Goal: Information Seeking & Learning: Learn about a topic

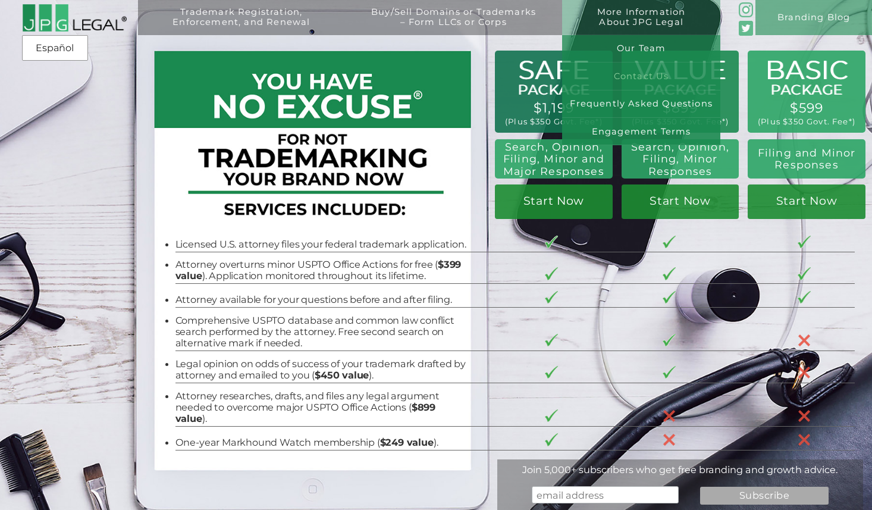
click at [634, 70] on link "Contact Us" at bounding box center [641, 75] width 158 height 27
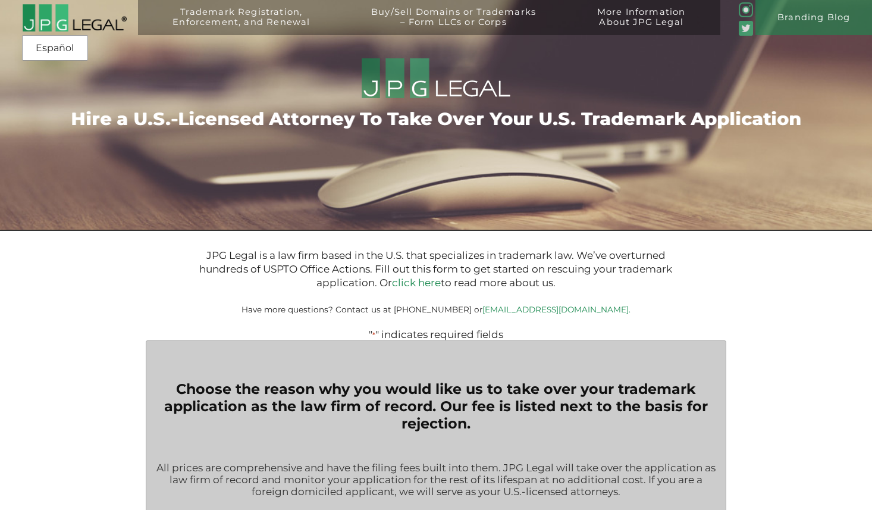
type input "$399.00"
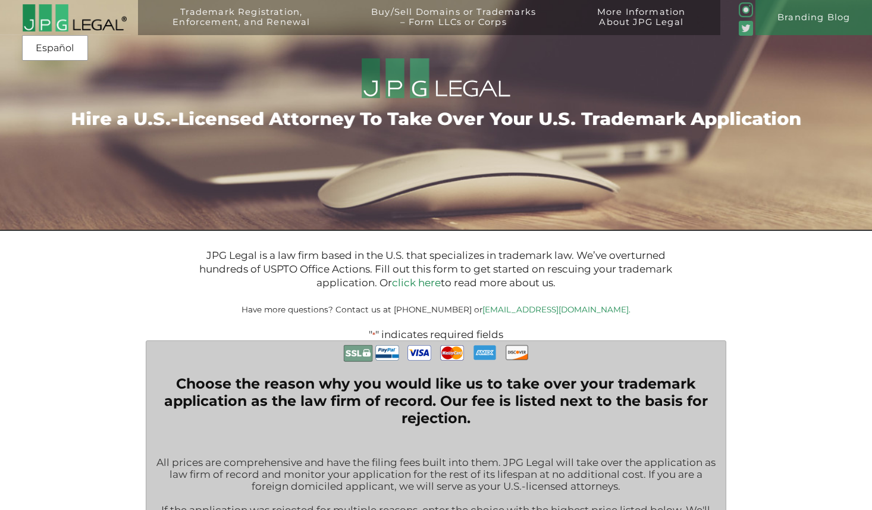
click at [79, 20] on img at bounding box center [74, 18] width 105 height 29
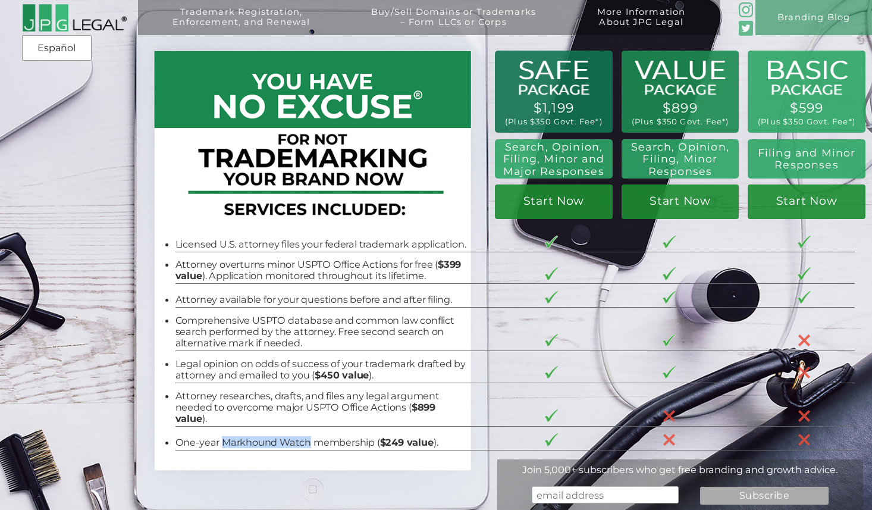
drag, startPoint x: 223, startPoint y: 443, endPoint x: 347, endPoint y: 409, distance: 128.8
click at [310, 444] on li "One-year Markhound Watch membership ( $249 value )." at bounding box center [322, 441] width 294 height 11
copy li "Markhound Watch"
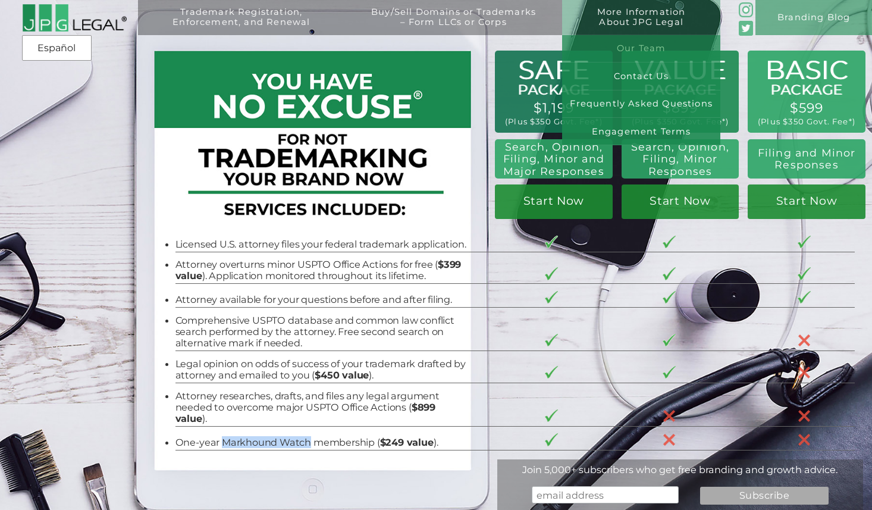
click at [645, 46] on link "Our Team" at bounding box center [641, 48] width 158 height 27
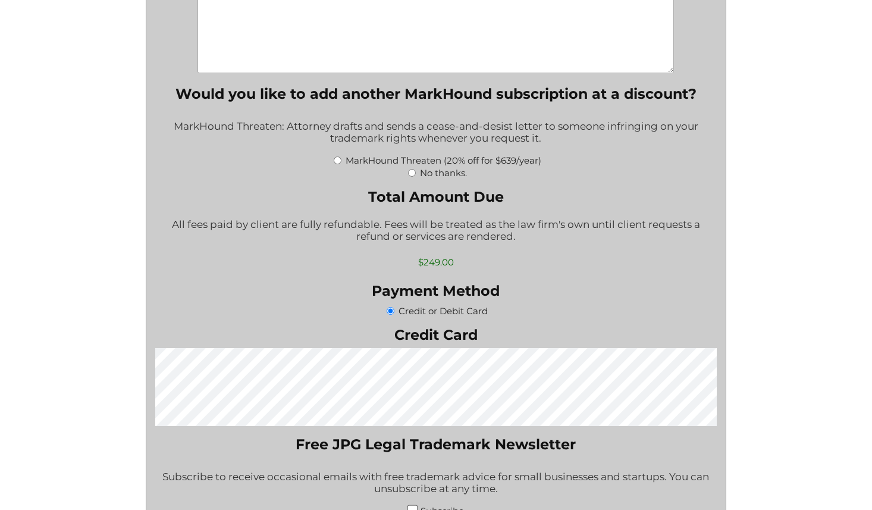
scroll to position [909, 0]
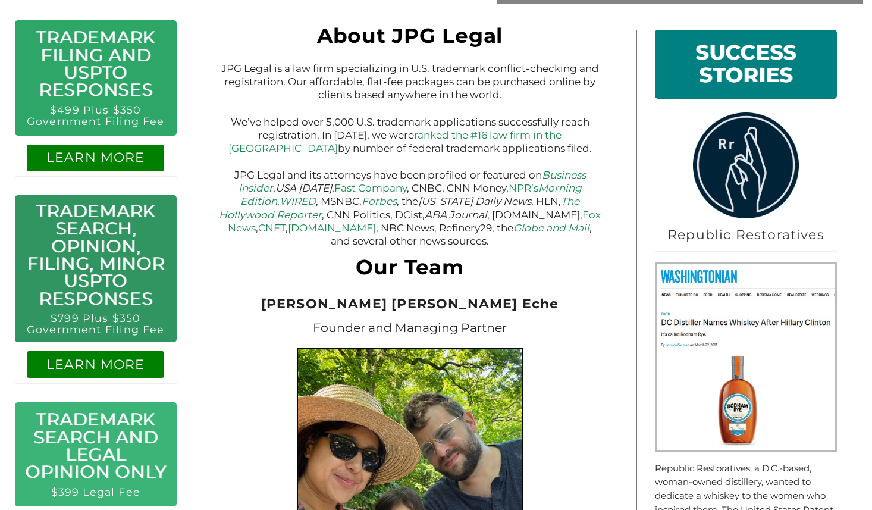
scroll to position [200, 0]
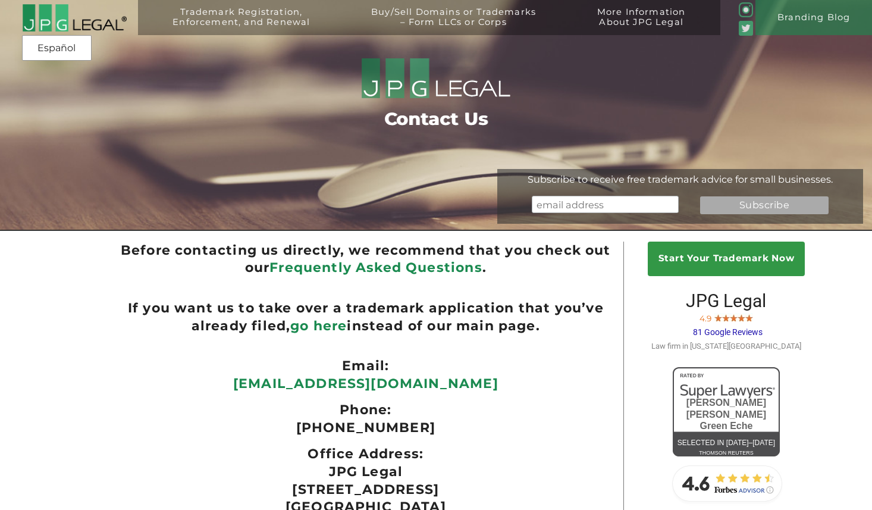
click at [442, 263] on link "Frequently Asked Questions" at bounding box center [375, 267] width 213 height 16
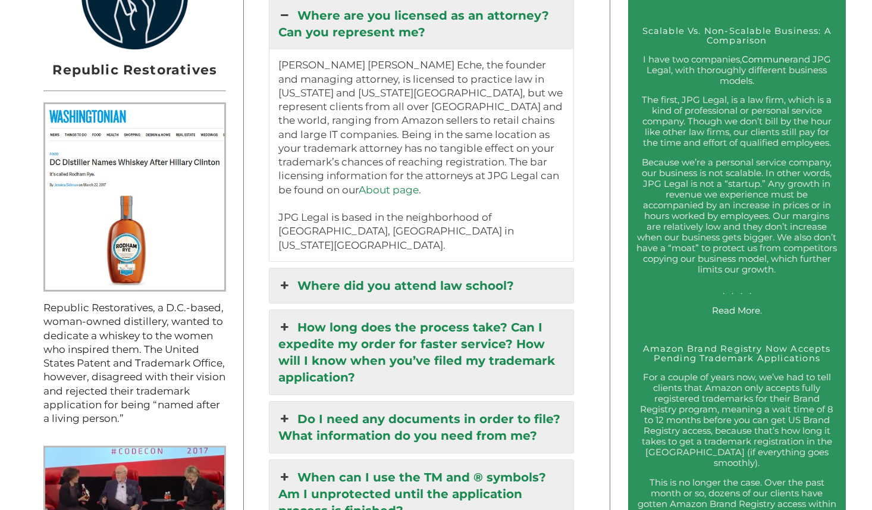
scroll to position [1175, 0]
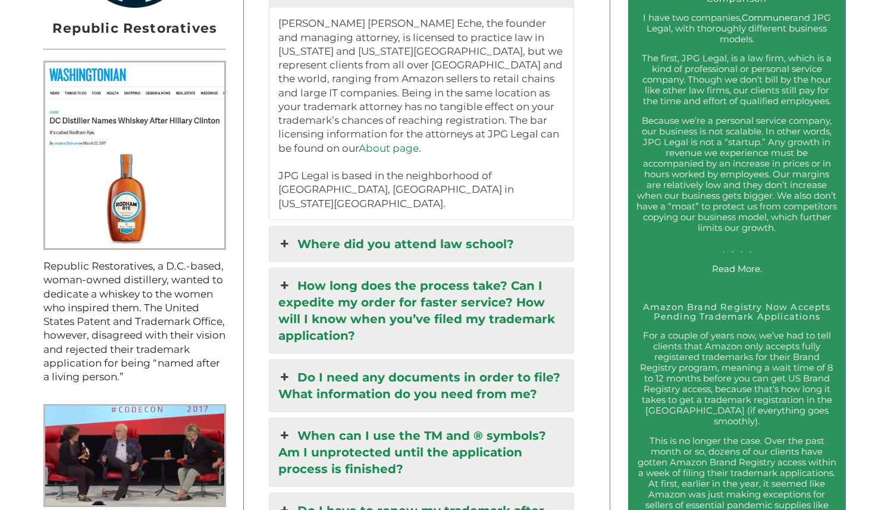
click at [285, 235] on icon at bounding box center [284, 243] width 13 height 17
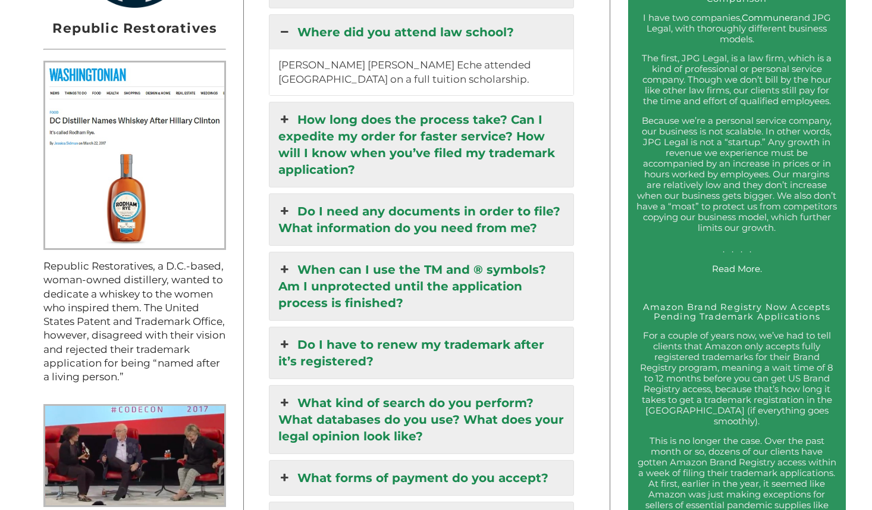
scroll to position [1174, 0]
click at [283, 112] on icon at bounding box center [284, 120] width 13 height 17
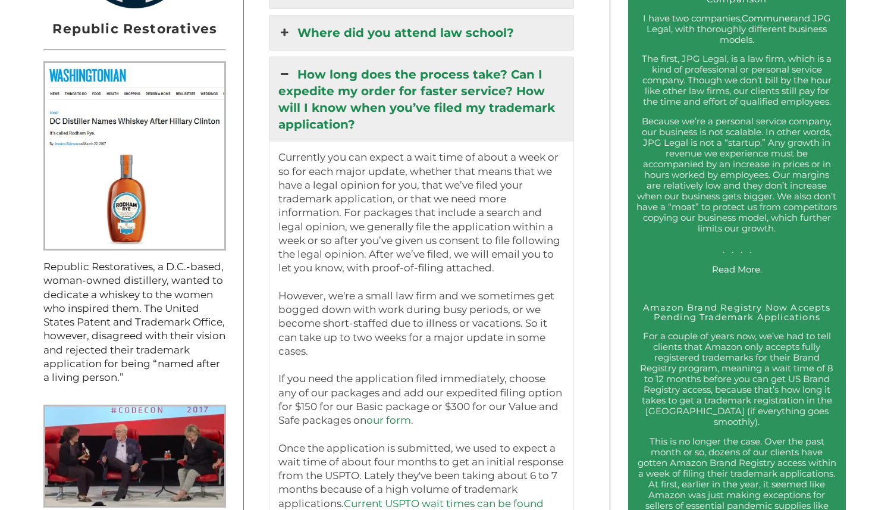
click at [285, 66] on icon at bounding box center [284, 74] width 13 height 17
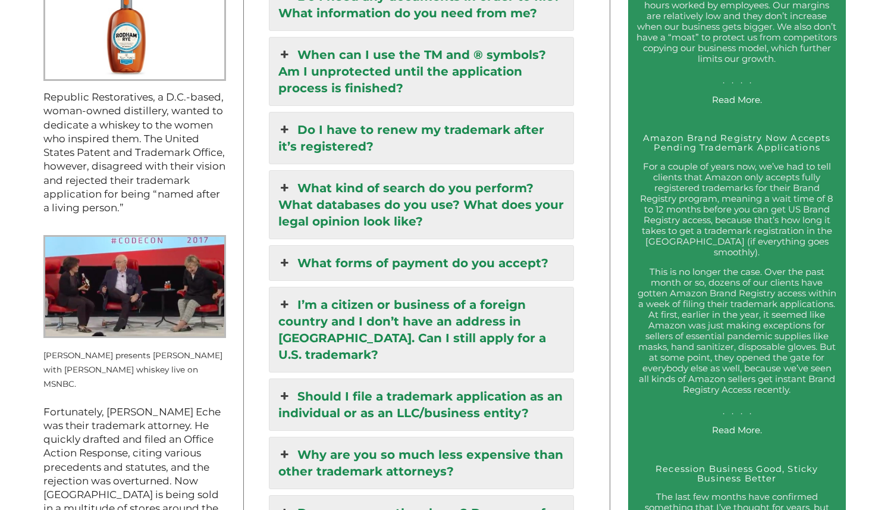
scroll to position [1346, 0]
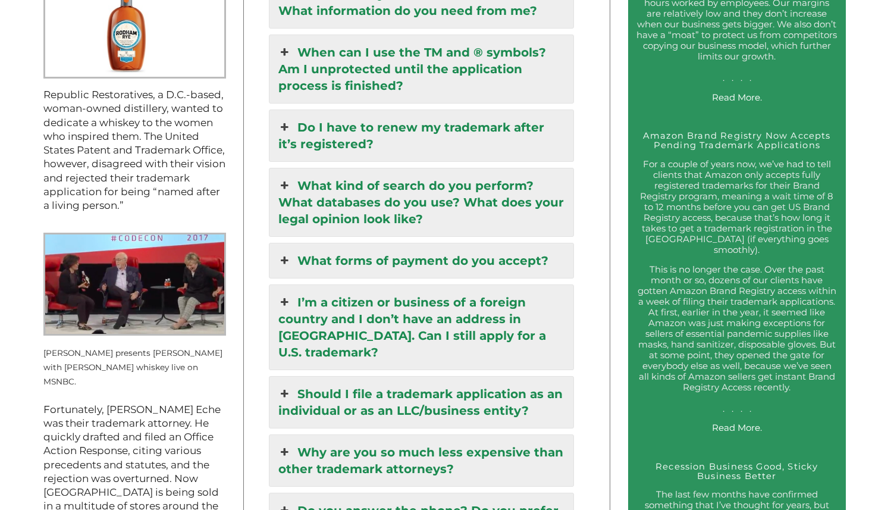
click at [282, 119] on icon at bounding box center [284, 127] width 13 height 17
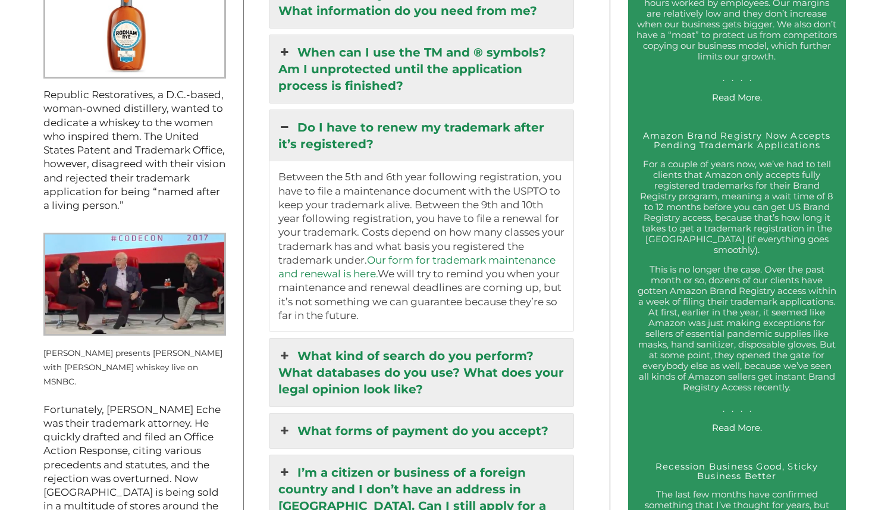
click at [282, 119] on icon at bounding box center [284, 127] width 13 height 17
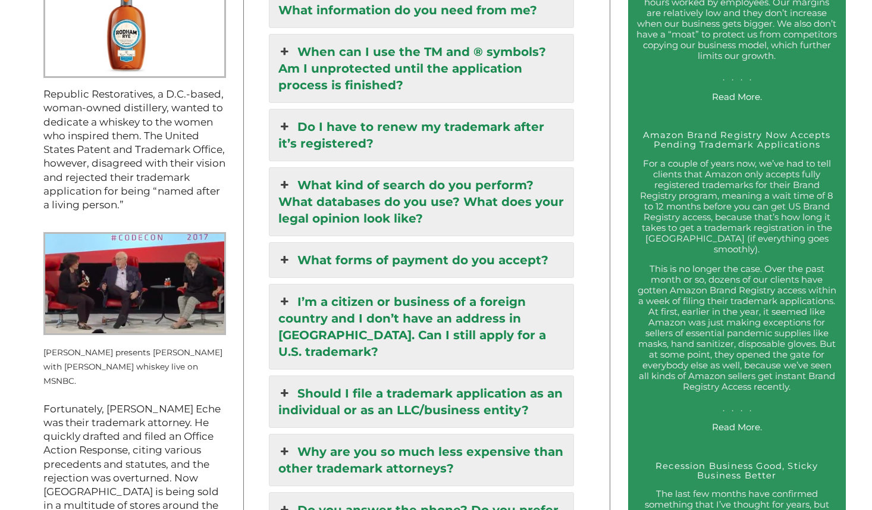
click at [285, 252] on icon at bounding box center [284, 260] width 13 height 17
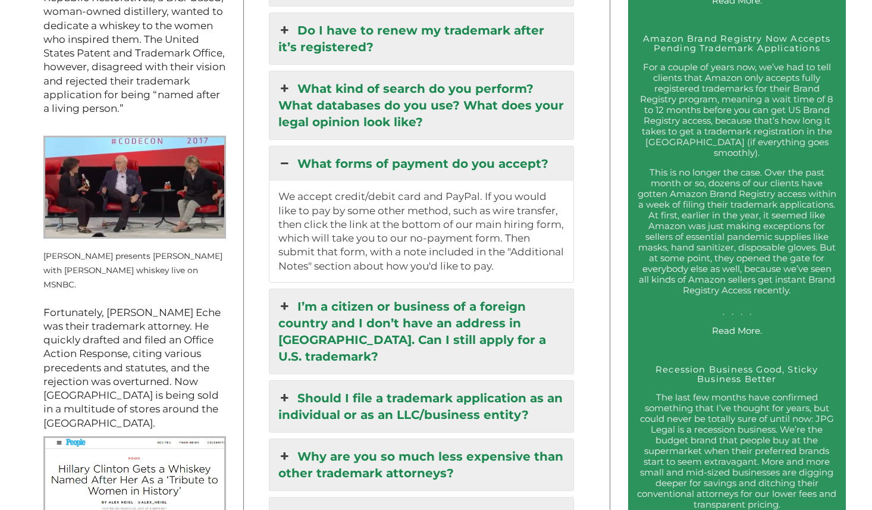
scroll to position [1447, 0]
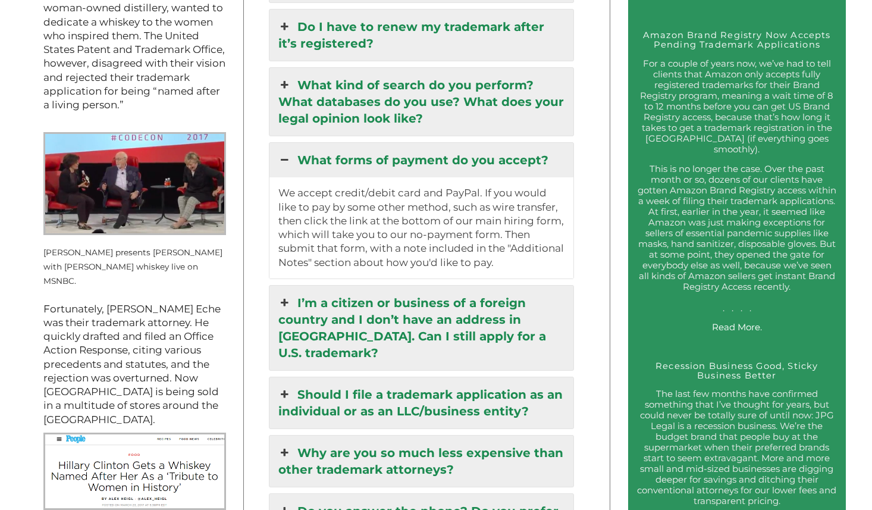
click at [284, 294] on icon at bounding box center [284, 302] width 13 height 17
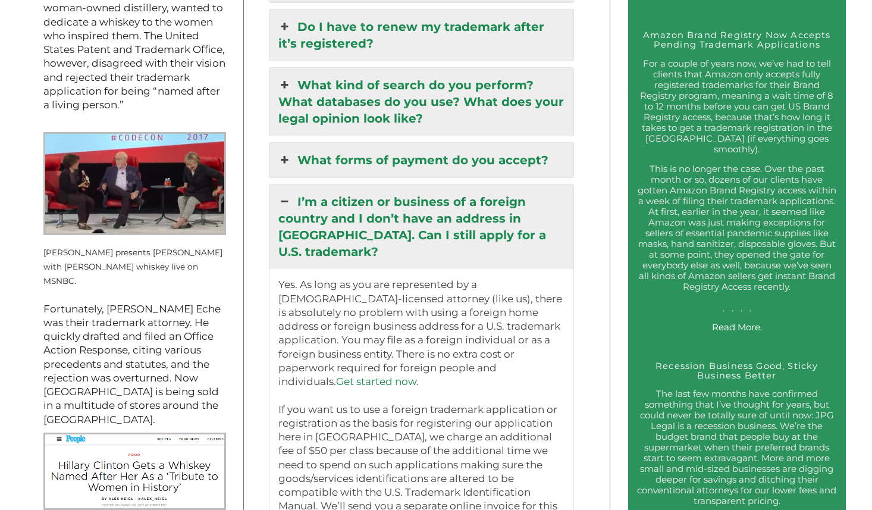
click at [289, 193] on icon at bounding box center [284, 201] width 13 height 17
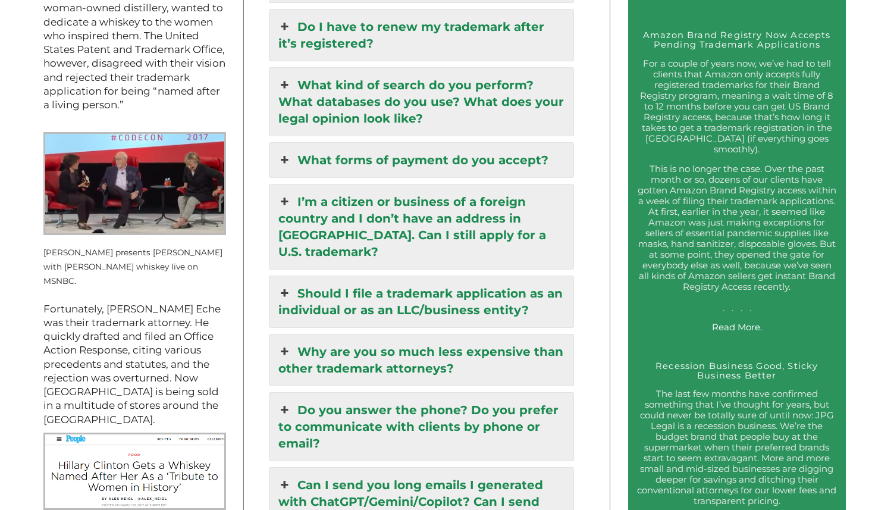
click at [284, 343] on icon at bounding box center [284, 351] width 13 height 17
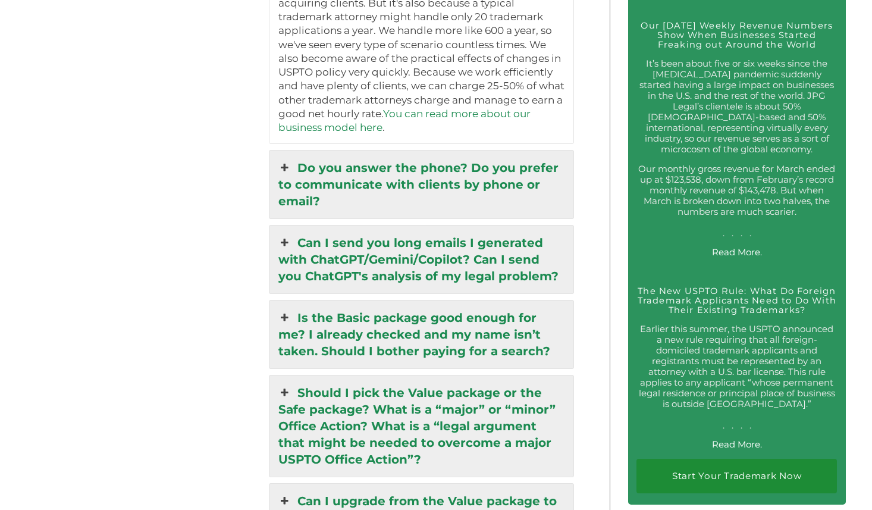
scroll to position [2118, 0]
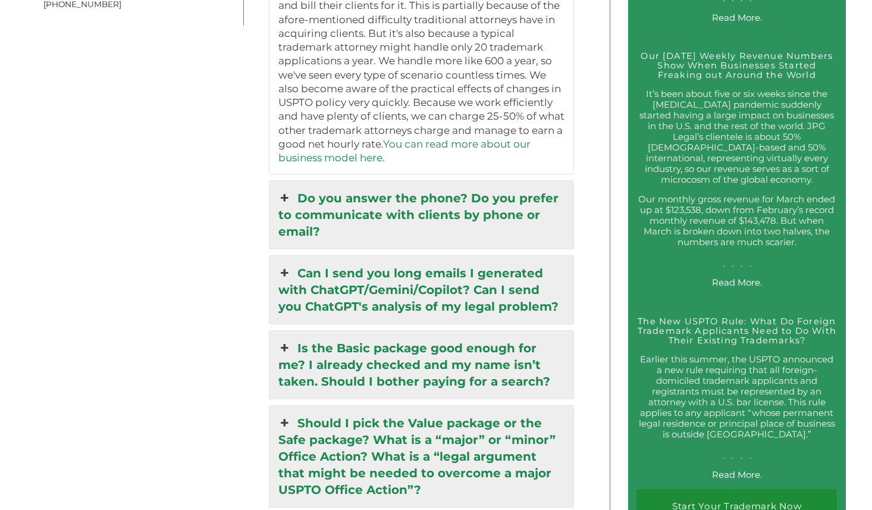
click at [281, 190] on icon at bounding box center [284, 198] width 13 height 17
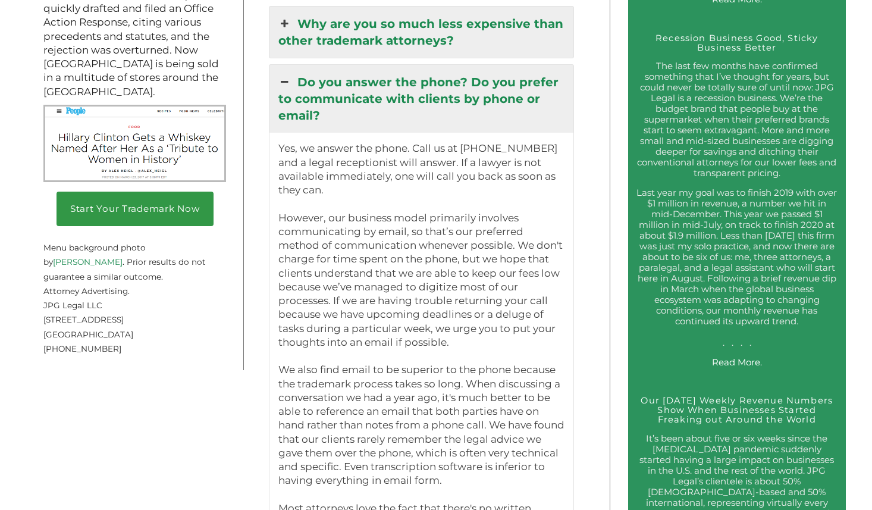
scroll to position [1772, 0]
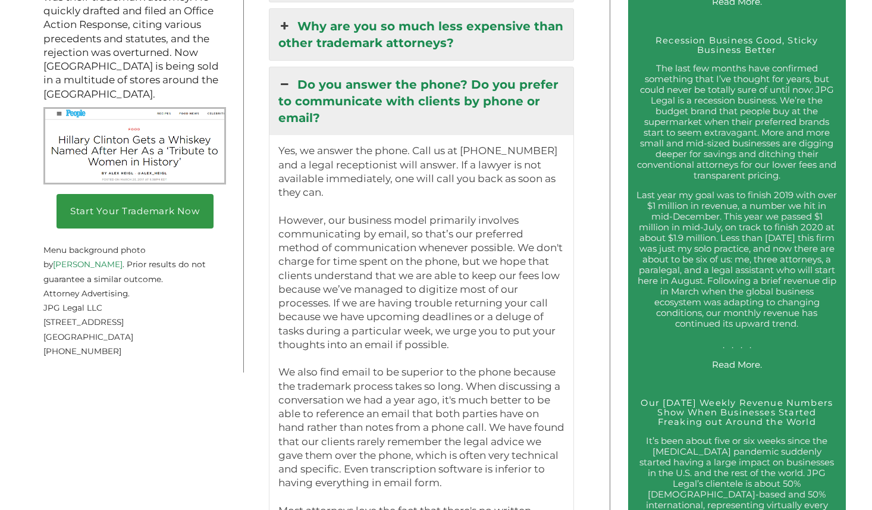
click at [285, 76] on icon at bounding box center [284, 84] width 13 height 17
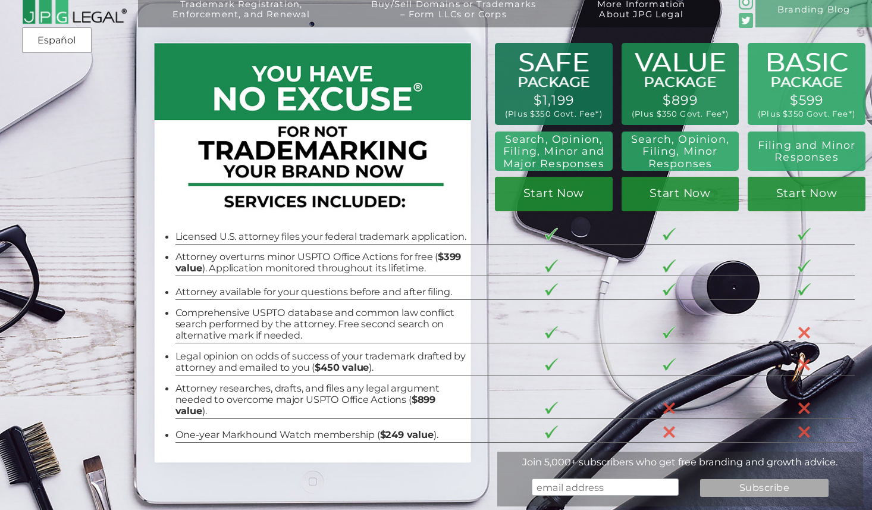
scroll to position [0, 0]
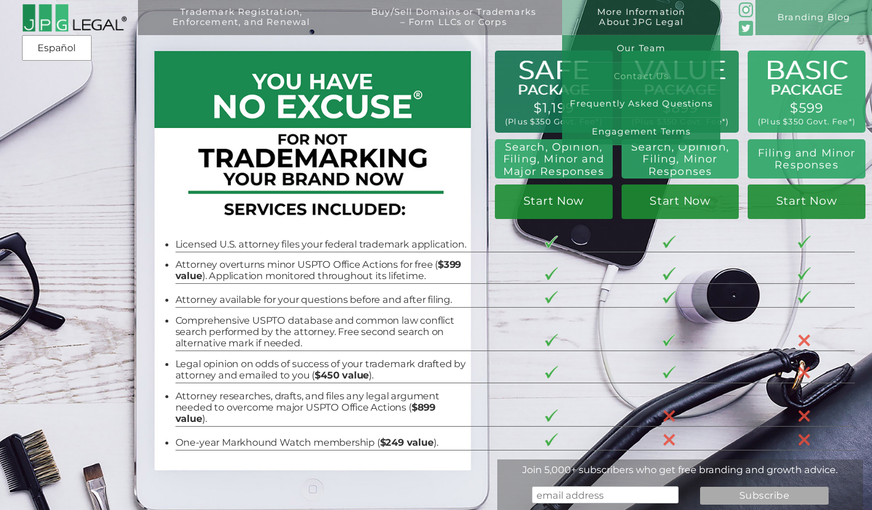
click at [627, 70] on link "Contact Us" at bounding box center [641, 75] width 158 height 27
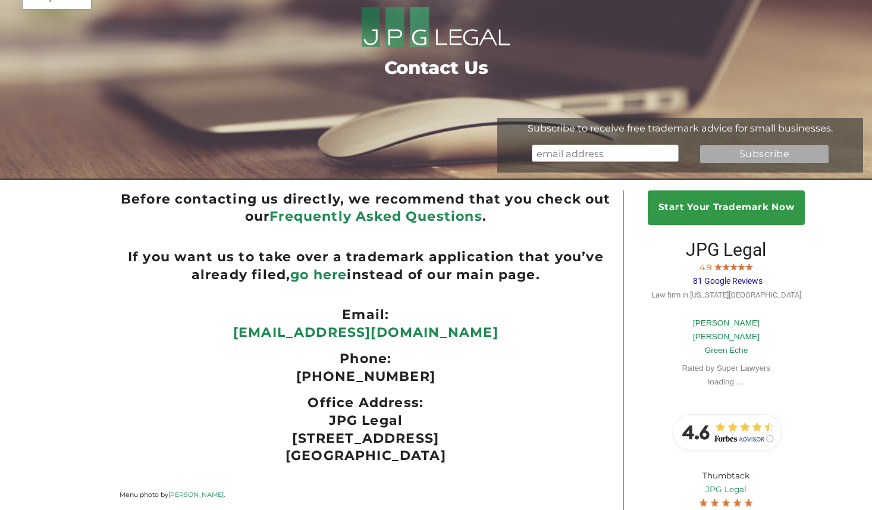
scroll to position [80, 0]
